Goal: Task Accomplishment & Management: Manage account settings

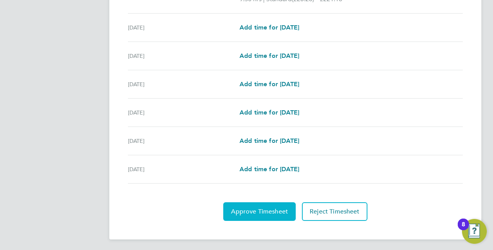
scroll to position [272, 0]
click at [257, 209] on span "Approve Timesheet" at bounding box center [259, 211] width 57 height 8
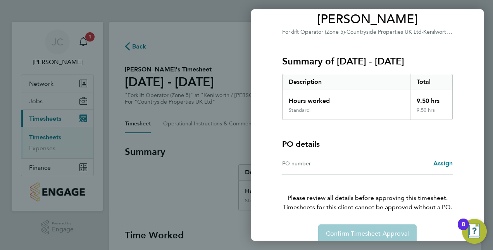
scroll to position [77, 0]
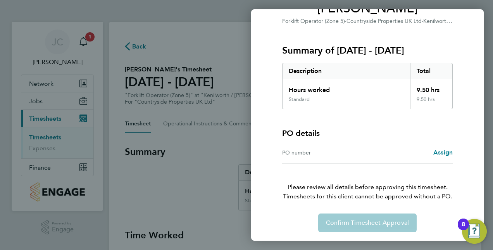
click at [313, 152] on div "PO number" at bounding box center [324, 152] width 85 height 9
click at [287, 153] on div "PO number" at bounding box center [324, 152] width 85 height 9
click at [437, 151] on span "Assign" at bounding box center [443, 152] width 19 height 7
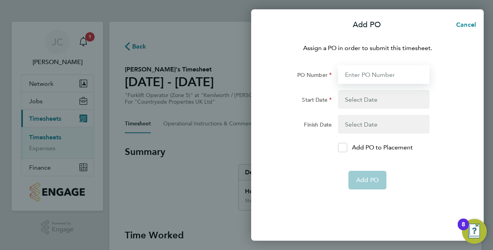
click at [377, 79] on input "PO Number" at bounding box center [384, 74] width 92 height 19
type input "CD548"
type input "[DATE]"
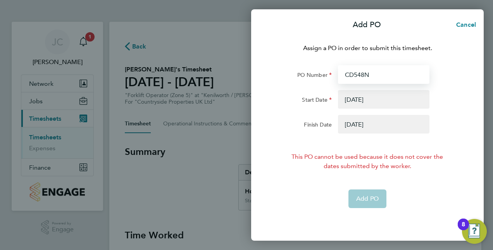
type input "CD548NS"
type input "[DATE]"
type input "CD548NS"
click at [361, 125] on button "button" at bounding box center [384, 124] width 92 height 19
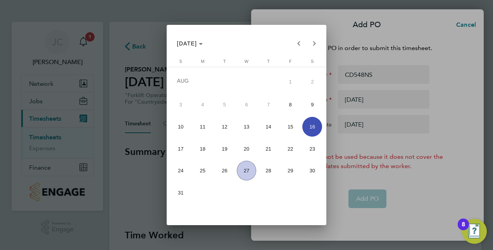
click at [180, 191] on span "31" at bounding box center [181, 193] width 20 height 20
type input "[DATE]"
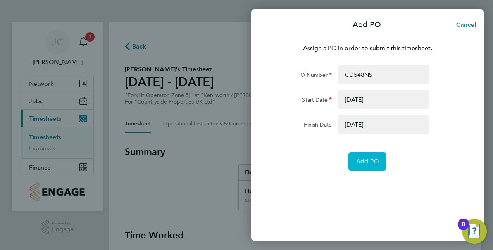
click at [361, 159] on span "Add PO" at bounding box center [367, 161] width 22 height 8
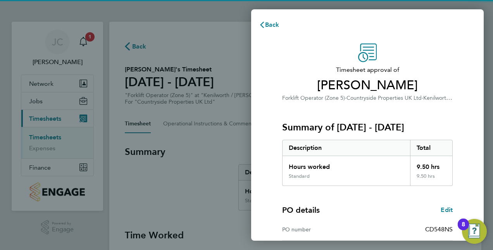
scroll to position [121, 0]
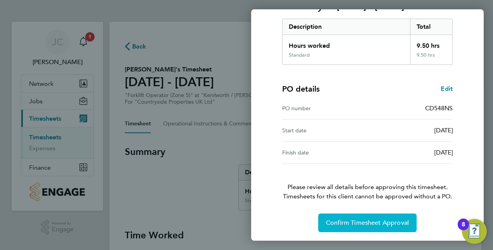
click at [365, 215] on button "Confirm Timesheet Approval" at bounding box center [367, 222] width 98 height 19
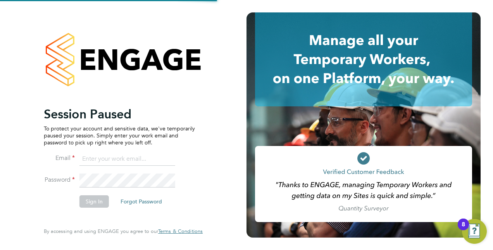
type input "[PERSON_NAME][EMAIL_ADDRESS][PERSON_NAME][DOMAIN_NAME]"
